Goal: Register for event/course

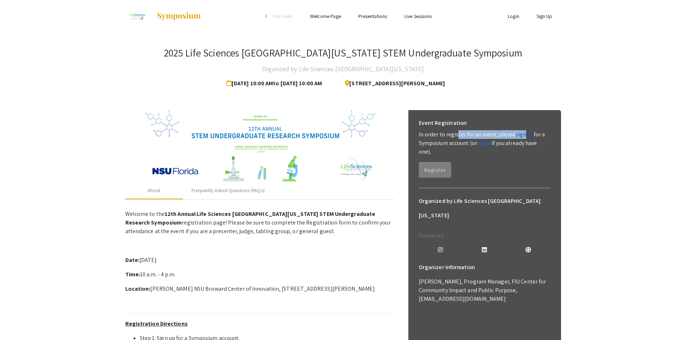
drag, startPoint x: 472, startPoint y: 137, endPoint x: 523, endPoint y: 132, distance: 51.0
click at [523, 132] on p "In order to register for an event, please sign up for a Symposium account (or l…" at bounding box center [485, 143] width 132 height 26
click at [595, 134] on app-registration-page-preview "2025 Life Sciences [GEOGRAPHIC_DATA][US_STATE] STEM Undergraduate Symposium Org…" at bounding box center [343, 256] width 686 height 448
click at [219, 190] on div "Frequently Asked Questions (FAQs)" at bounding box center [227, 191] width 73 height 8
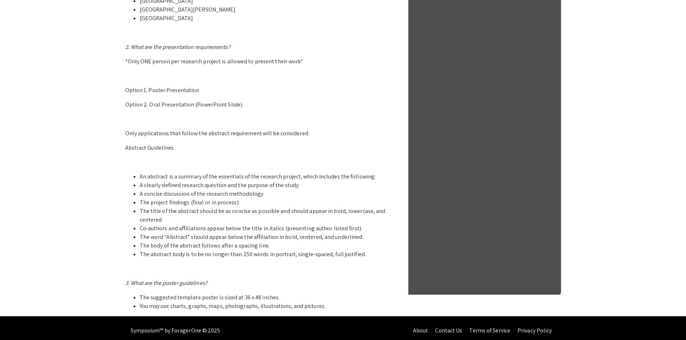
scroll to position [322, 0]
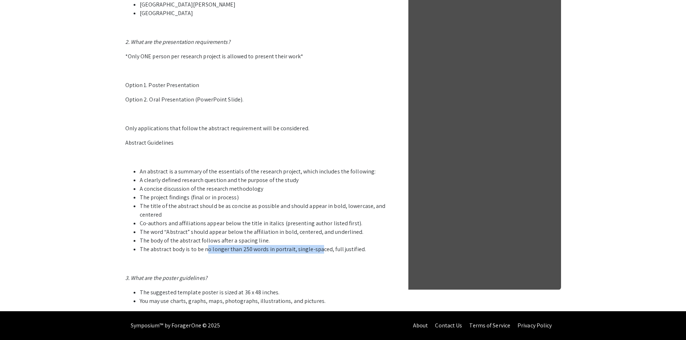
drag, startPoint x: 207, startPoint y: 250, endPoint x: 338, endPoint y: 249, distance: 131.4
click at [320, 249] on li "The abstract body is to be no longer than 250 words in portrait, single-spaced,…" at bounding box center [268, 249] width 256 height 9
click at [342, 249] on li "The abstract body is to be no longer than 250 words in portrait, single-spaced,…" at bounding box center [268, 249] width 256 height 9
drag, startPoint x: 152, startPoint y: 242, endPoint x: 252, endPoint y: 240, distance: 100.4
click at [252, 240] on li "The body of the abstract follows after a spacing line." at bounding box center [268, 240] width 256 height 9
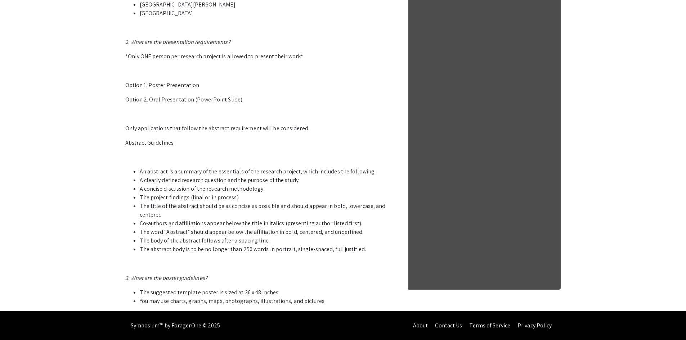
click at [264, 241] on li "The body of the abstract follows after a spacing line." at bounding box center [268, 240] width 256 height 9
drag, startPoint x: 146, startPoint y: 173, endPoint x: 354, endPoint y: 167, distance: 208.2
click at [354, 167] on p "1. Who can participate in the LSSF STEM Undergraduate Research Symposium? Stude…" at bounding box center [260, 95] width 270 height 420
drag, startPoint x: 169, startPoint y: 183, endPoint x: 291, endPoint y: 180, distance: 122.1
click at [291, 180] on li "A clearly defined research question and the purpose of the study" at bounding box center [268, 180] width 256 height 9
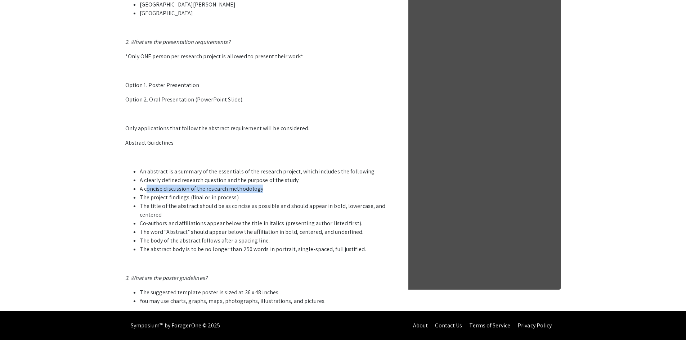
drag, startPoint x: 147, startPoint y: 189, endPoint x: 260, endPoint y: 188, distance: 113.4
click at [260, 188] on li "A concise discussion of the research methodology" at bounding box center [268, 189] width 256 height 9
drag, startPoint x: 145, startPoint y: 201, endPoint x: 239, endPoint y: 199, distance: 93.6
click at [239, 199] on li "The project findings (final or in process)" at bounding box center [268, 197] width 256 height 9
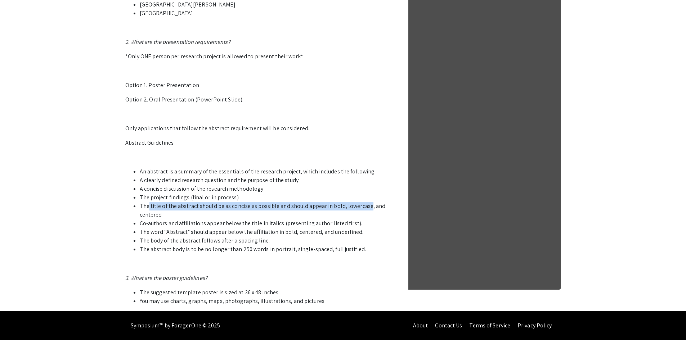
drag, startPoint x: 149, startPoint y: 208, endPoint x: 366, endPoint y: 205, distance: 216.7
click at [366, 205] on li "The title of the abstract should be as concise as possible and should appear in…" at bounding box center [268, 210] width 256 height 17
drag, startPoint x: 148, startPoint y: 214, endPoint x: 162, endPoint y: 214, distance: 13.7
click at [162, 214] on li "The title of the abstract should be as concise as possible and should appear in…" at bounding box center [268, 210] width 256 height 17
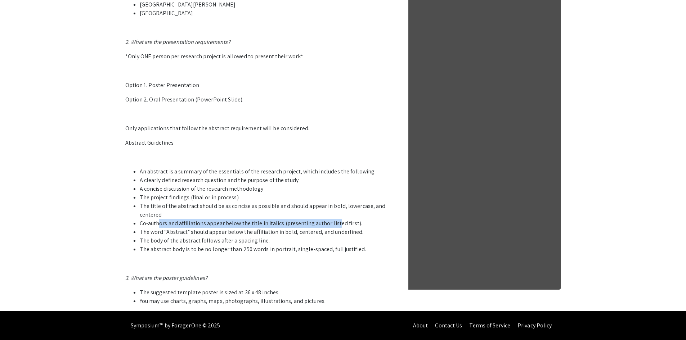
drag, startPoint x: 159, startPoint y: 225, endPoint x: 335, endPoint y: 222, distance: 175.3
click at [335, 222] on li "Co-authors and affiliations appear below the title in italics (presenting autho…" at bounding box center [268, 223] width 256 height 9
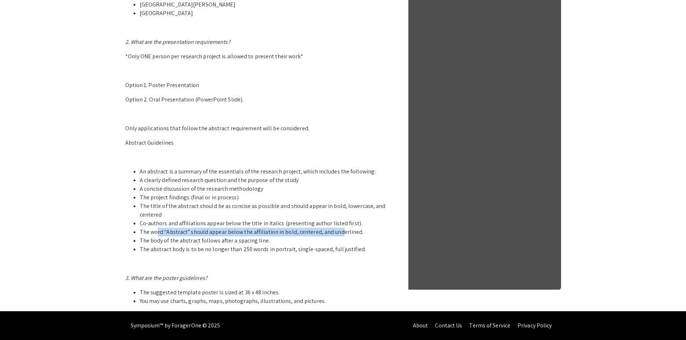
drag, startPoint x: 157, startPoint y: 232, endPoint x: 337, endPoint y: 234, distance: 179.6
click at [337, 234] on li "The word “Abstract” should appear below the affiliation in bold, centered, and …" at bounding box center [268, 232] width 256 height 9
click at [164, 250] on li "The abstract body is to be no longer than 250 words in portrait, single-spaced,…" at bounding box center [268, 249] width 256 height 9
